Goal: Transaction & Acquisition: Purchase product/service

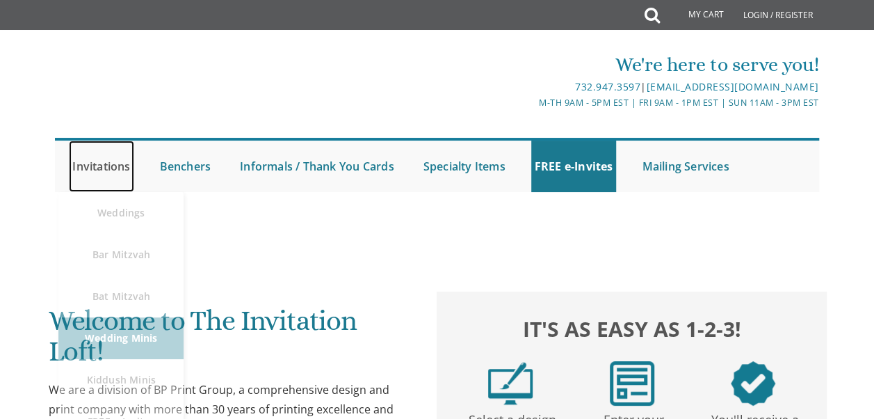
click at [100, 165] on link "Invitations" at bounding box center [101, 165] width 65 height 51
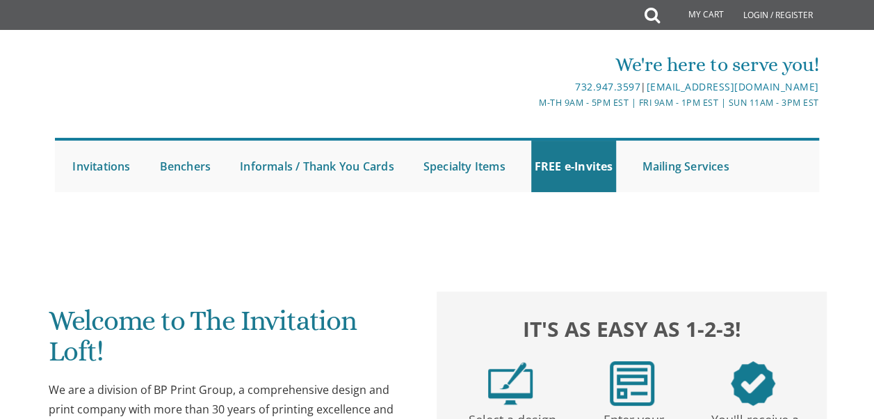
click at [591, 201] on div at bounding box center [437, 206] width 786 height 14
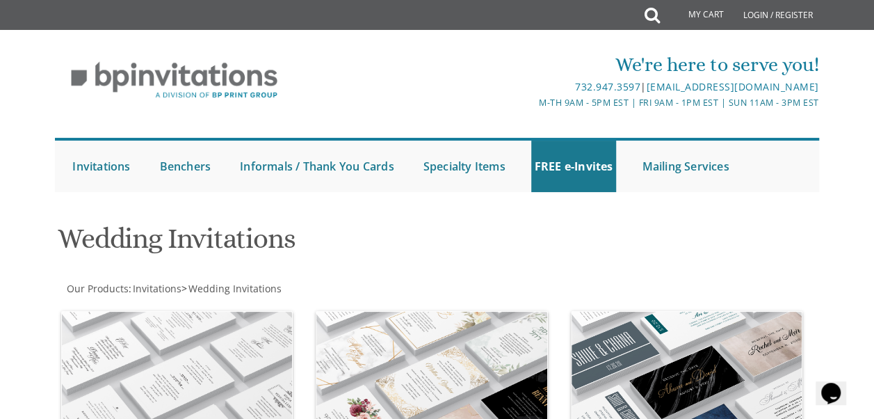
scroll to position [131, 0]
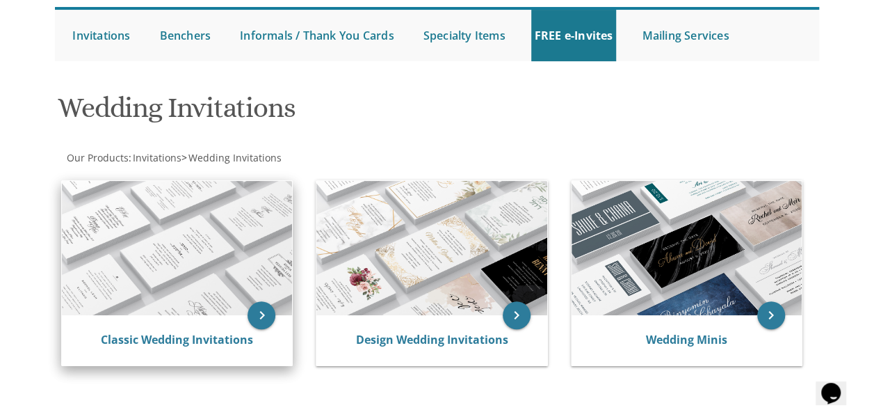
click at [216, 220] on img at bounding box center [177, 248] width 230 height 134
click at [191, 343] on link "Classic Wedding Invitations" at bounding box center [177, 339] width 152 height 15
